Goal: Task Accomplishment & Management: Complete application form

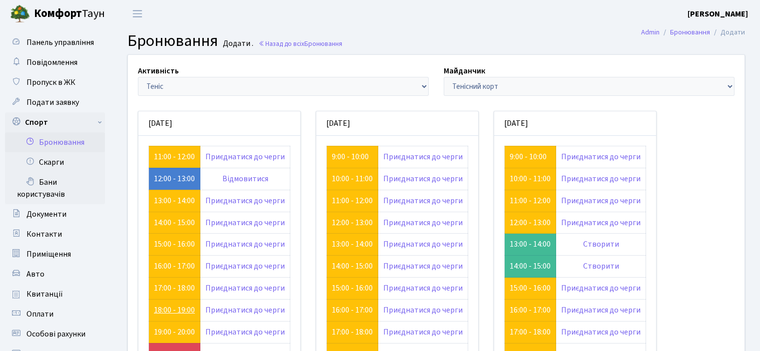
scroll to position [94, 0]
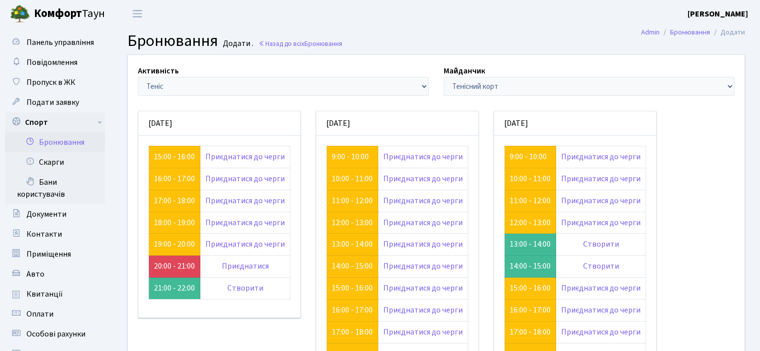
scroll to position [94, 0]
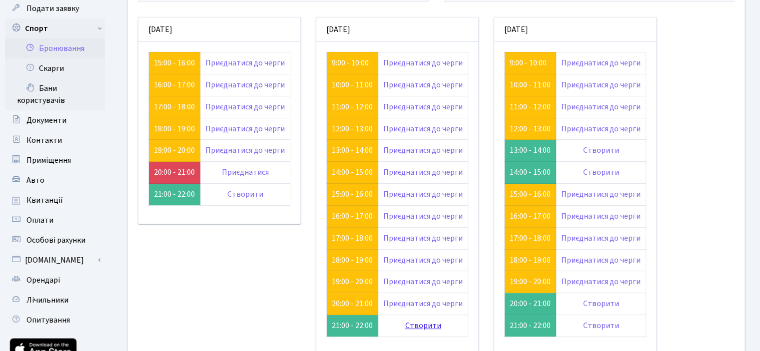
click at [414, 323] on link "Створити" at bounding box center [423, 325] width 36 height 11
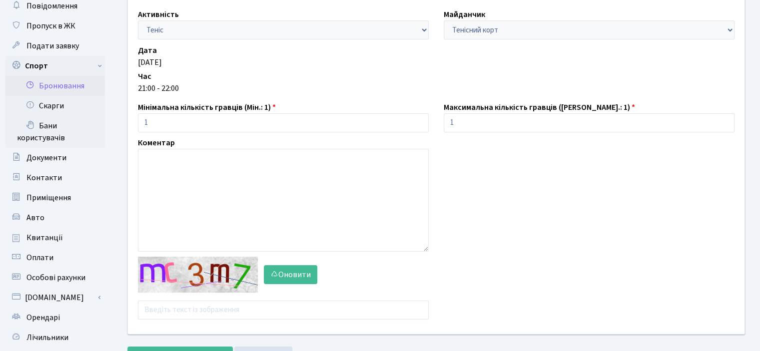
scroll to position [100, 0]
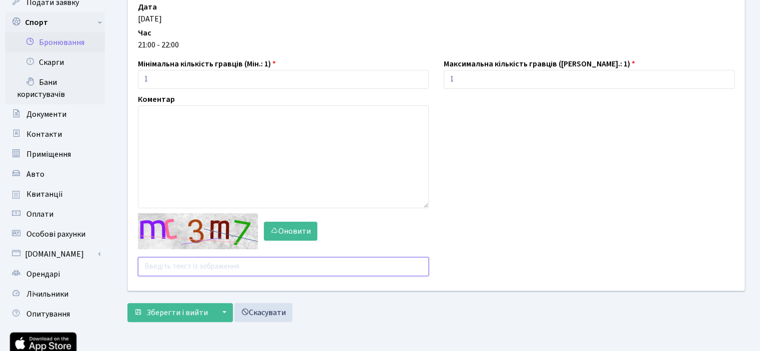
click at [188, 268] on input "text" at bounding box center [283, 266] width 291 height 19
type input "jb94j"
click at [160, 312] on span "Зберегти і вийти" at bounding box center [176, 312] width 61 height 11
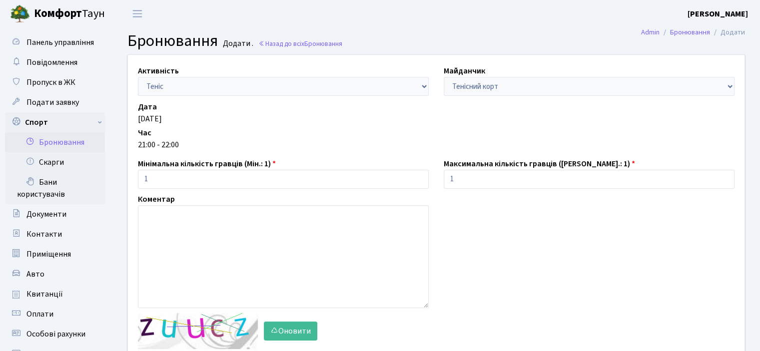
scroll to position [170, 0]
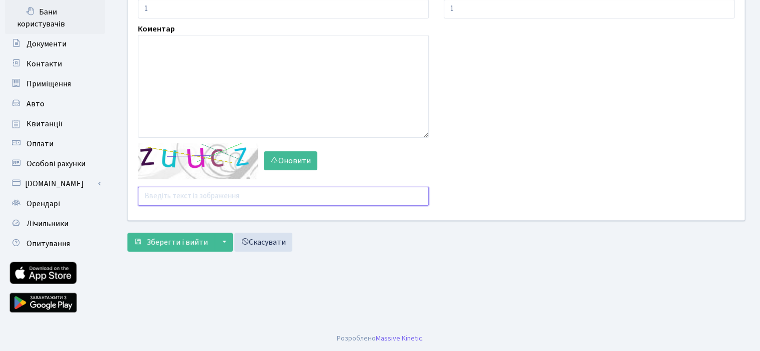
click at [176, 189] on input "text" at bounding box center [283, 196] width 291 height 19
type input "dzxn6"
click at [189, 252] on div "Активність - Баскетбол Волейбол Йога Катання на роликах Настільний теніс Теніс …" at bounding box center [436, 70] width 633 height 373
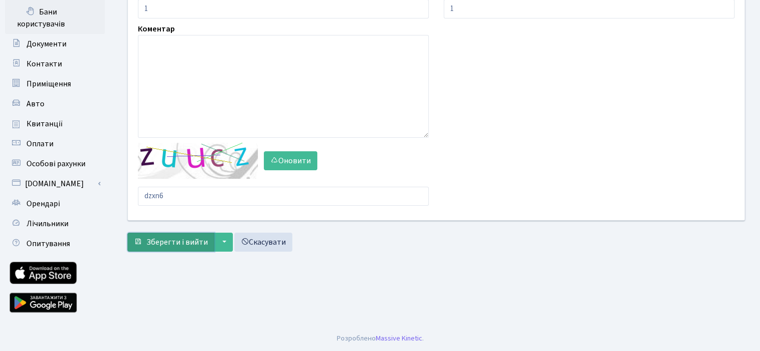
click at [189, 245] on span "Зберегти і вийти" at bounding box center [176, 242] width 61 height 11
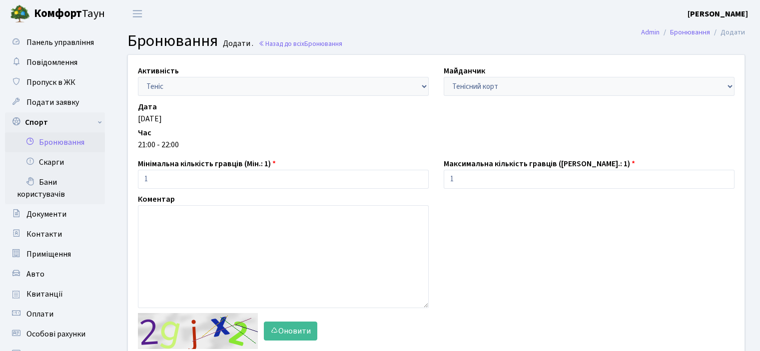
scroll to position [116, 0]
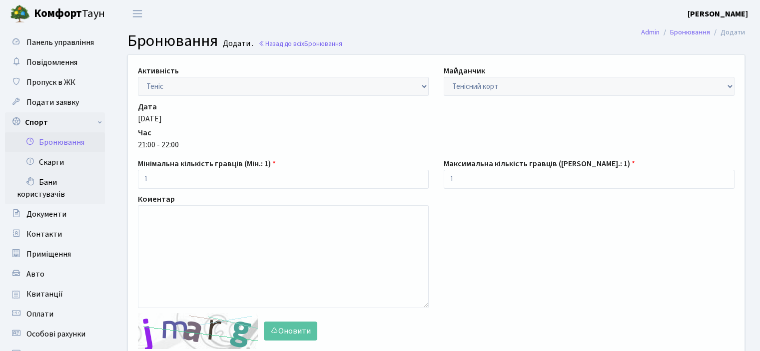
scroll to position [100, 0]
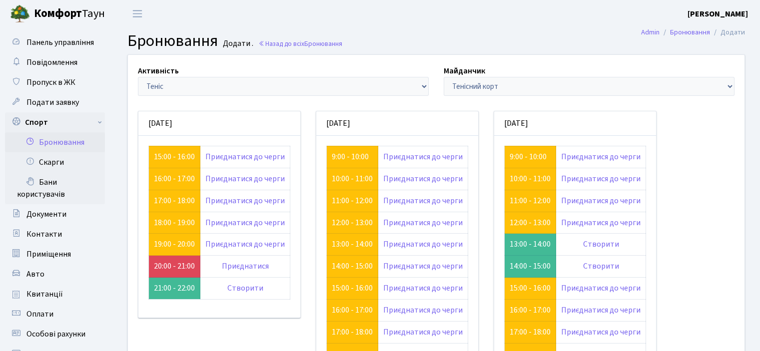
scroll to position [94, 0]
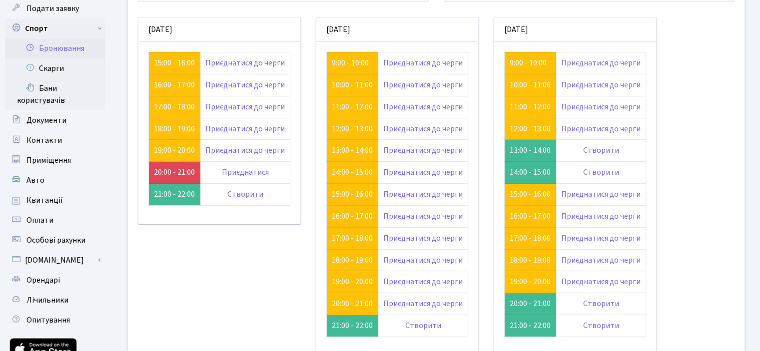
click at [235, 326] on div "[DATE]" at bounding box center [219, 192] width 178 height 351
